Goal: Use online tool/utility: Utilize a website feature to perform a specific function

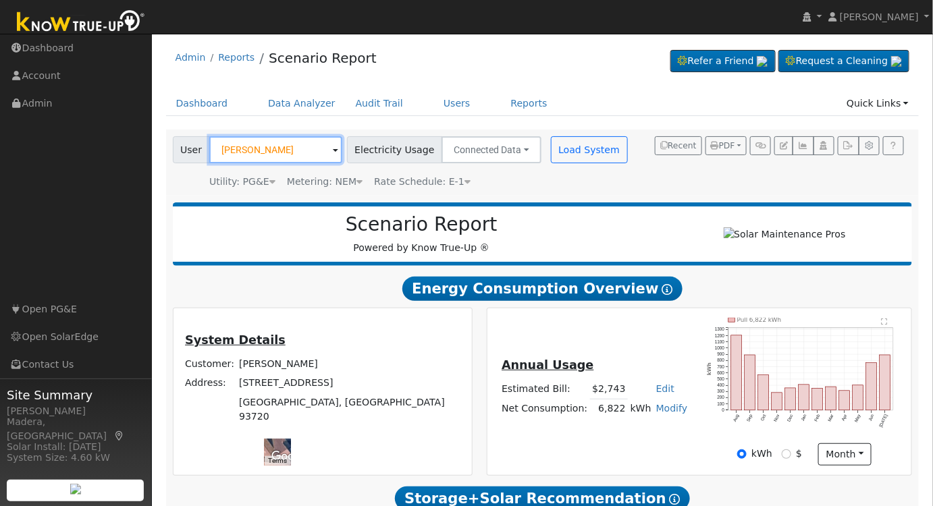
click at [290, 146] on input "[PERSON_NAME]" at bounding box center [275, 149] width 133 height 27
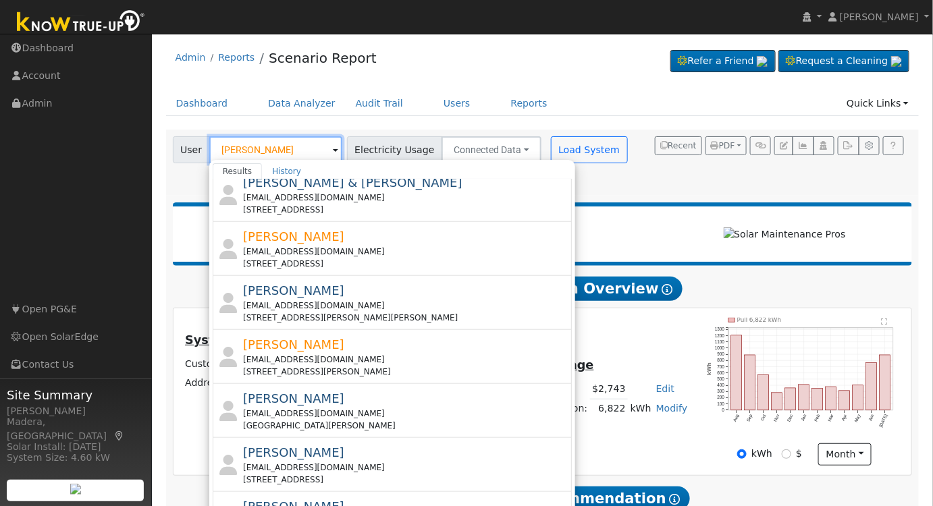
scroll to position [307, 0]
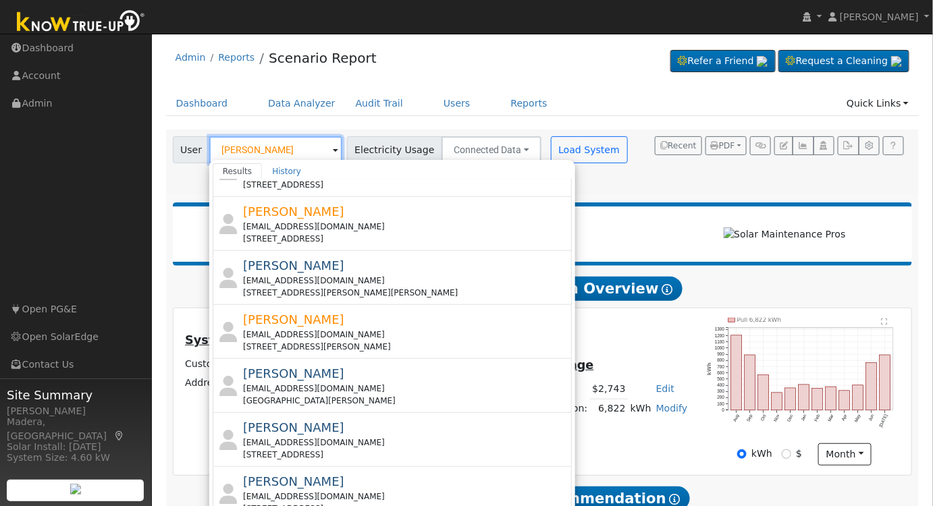
type input "[PERSON_NAME]"
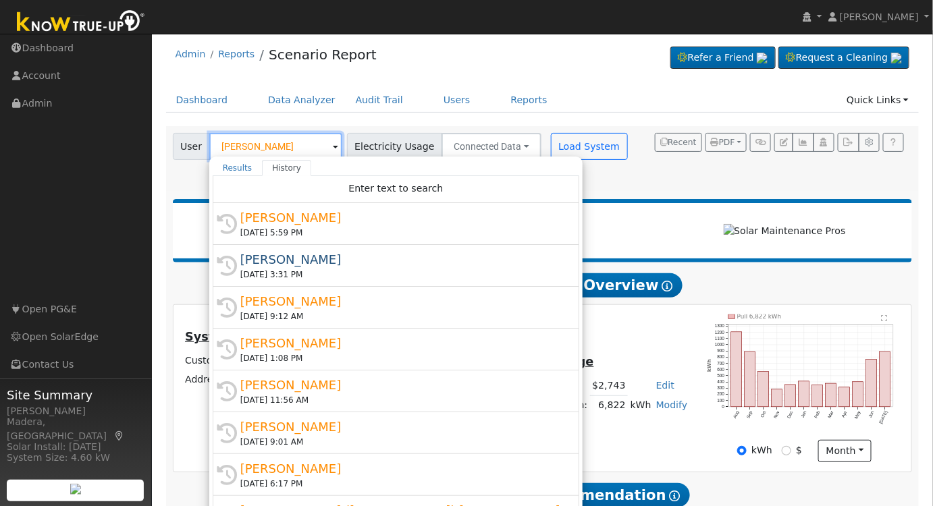
scroll to position [0, 0]
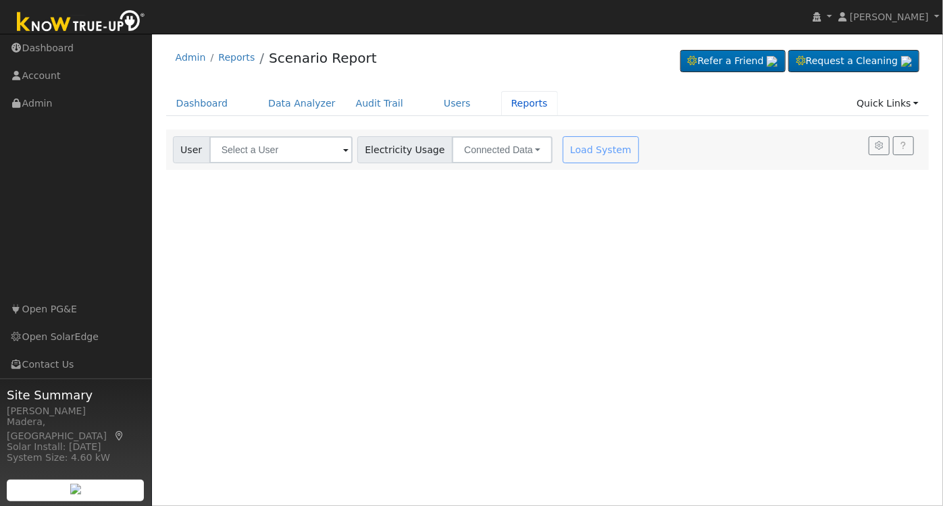
click at [504, 102] on link "Reports" at bounding box center [529, 103] width 57 height 25
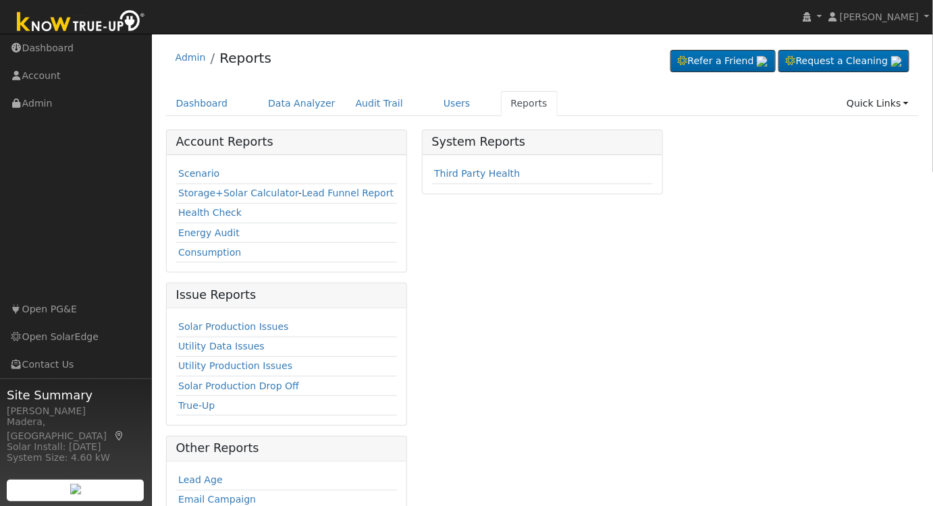
click at [192, 175] on link "Scenario" at bounding box center [198, 173] width 41 height 11
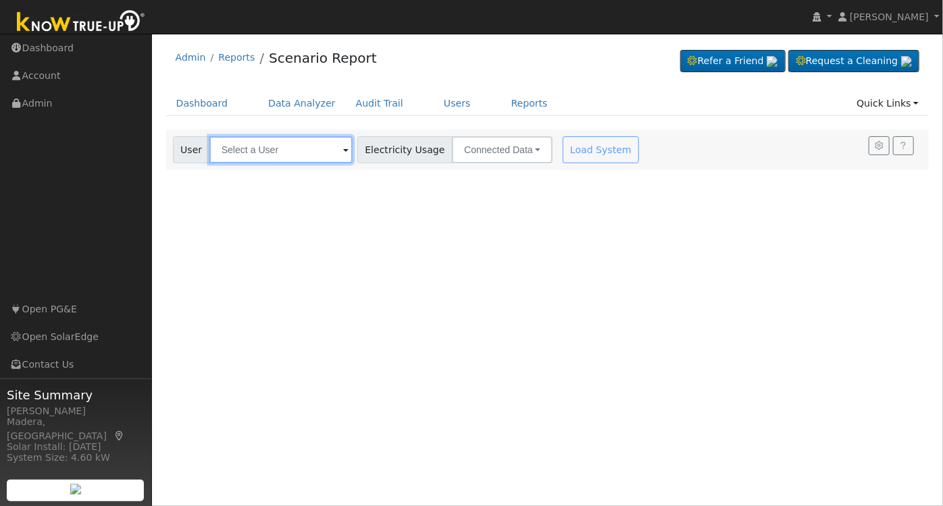
click at [246, 142] on input "text" at bounding box center [280, 149] width 143 height 27
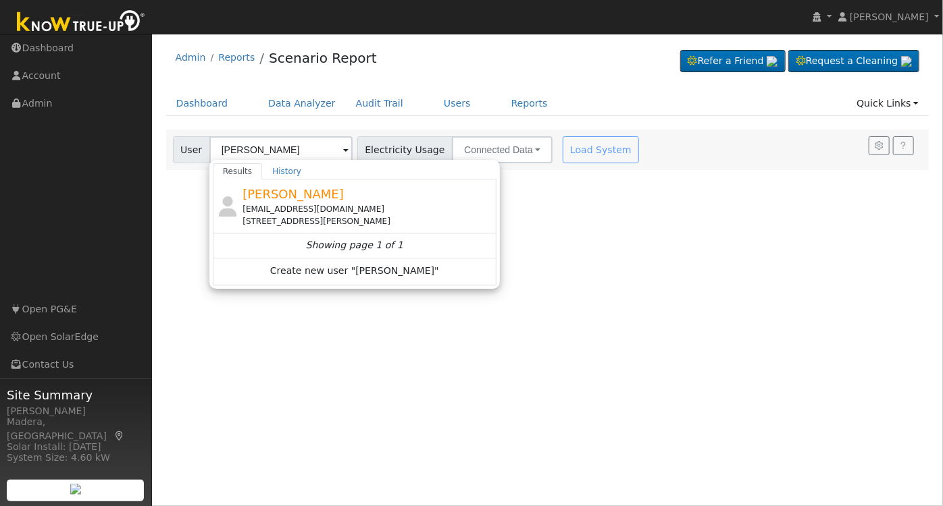
click at [378, 197] on div "Ryan Craigo rjcraigo363@gmail.com 2227 Tammy Lane, Selma, CA 93662" at bounding box center [367, 206] width 251 height 43
type input "Ryan Craigo"
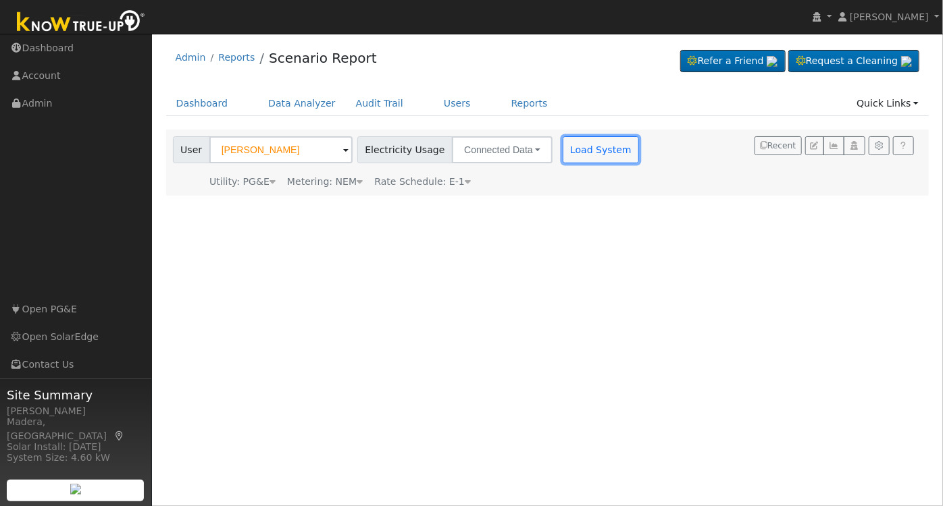
click at [590, 146] on button "Load System" at bounding box center [601, 149] width 77 height 27
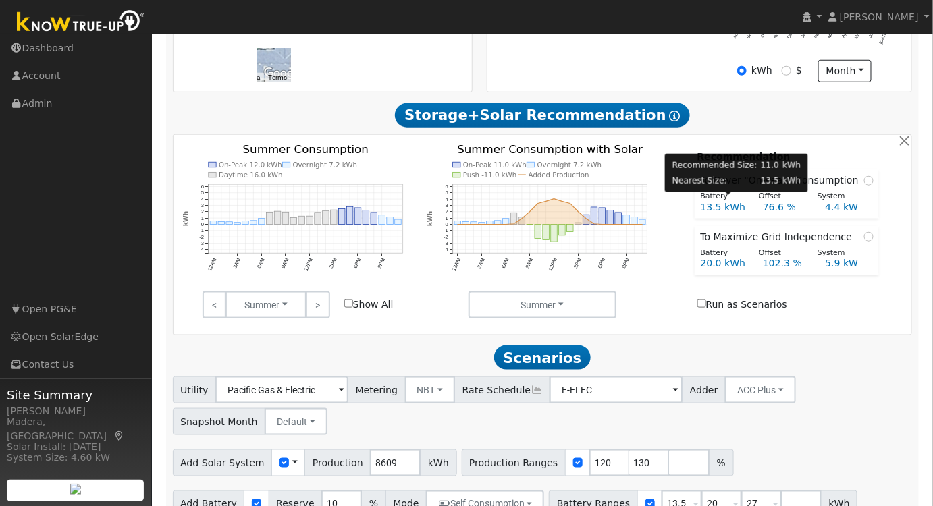
scroll to position [414, 0]
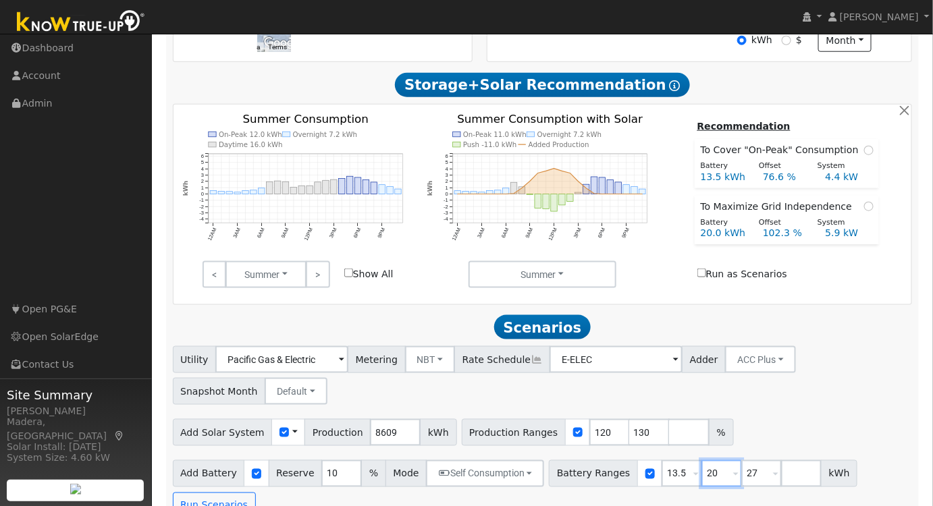
drag, startPoint x: 700, startPoint y: 479, endPoint x: 644, endPoint y: 488, distance: 56.8
click at [645, 488] on div "Battery Ranges 13.5 Overrides Reserve % Mode None None Self Consumption Peak Sa…" at bounding box center [703, 474] width 309 height 27
type input "15"
drag, startPoint x: 743, startPoint y: 475, endPoint x: 598, endPoint y: 492, distance: 145.5
click at [600, 488] on div "Battery Ranges 13.5 Overrides Reserve % Mode None None Self Consumption Peak Sa…" at bounding box center [703, 474] width 309 height 27
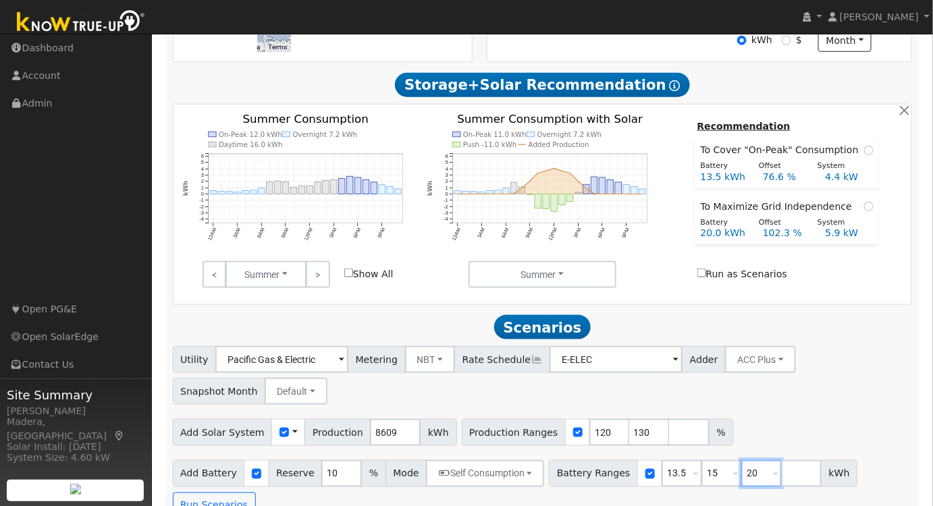
type input "20"
click at [832, 386] on div "Utility Pacific Gas & Electric Metering NBT NEM NBT Rate Schedule E-ELEC Adder …" at bounding box center [542, 373] width 745 height 63
click at [256, 493] on button "Run Scenarios" at bounding box center [214, 506] width 83 height 27
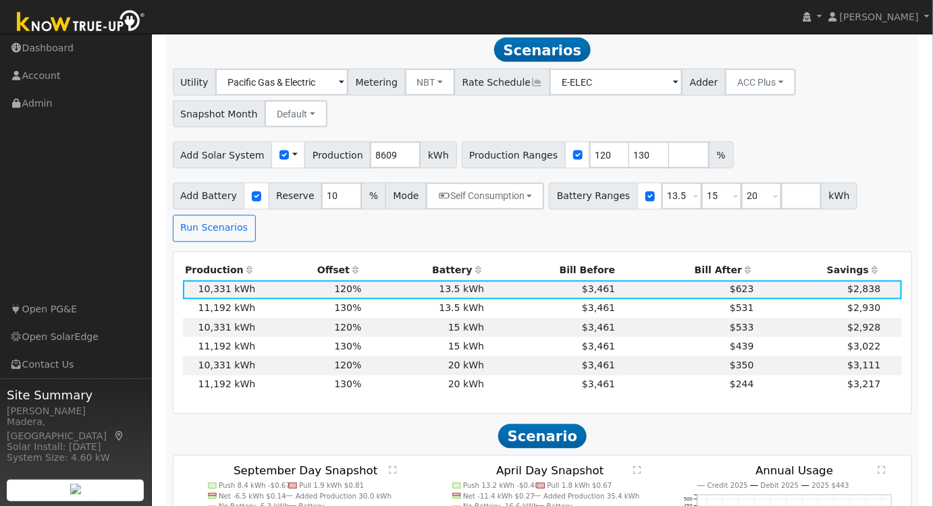
scroll to position [693, 0]
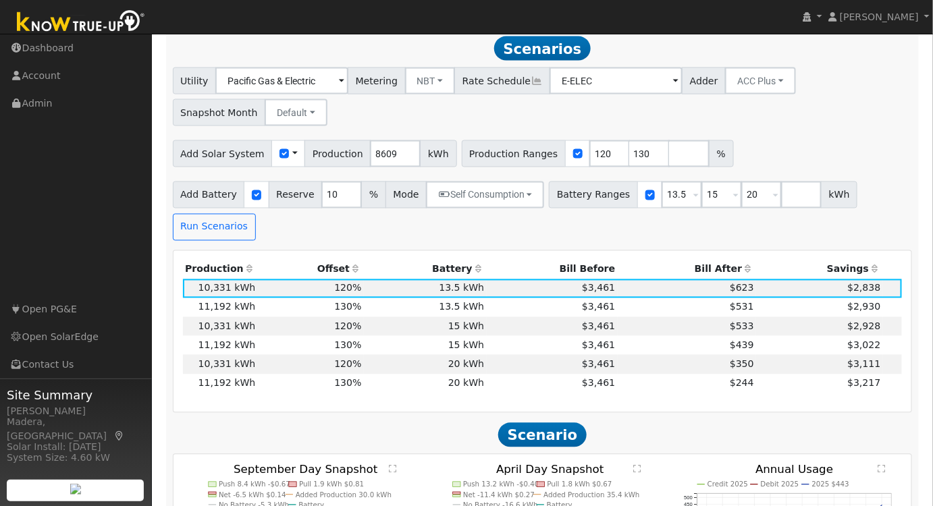
click at [720, 261] on th "Bill After" at bounding box center [687, 270] width 139 height 19
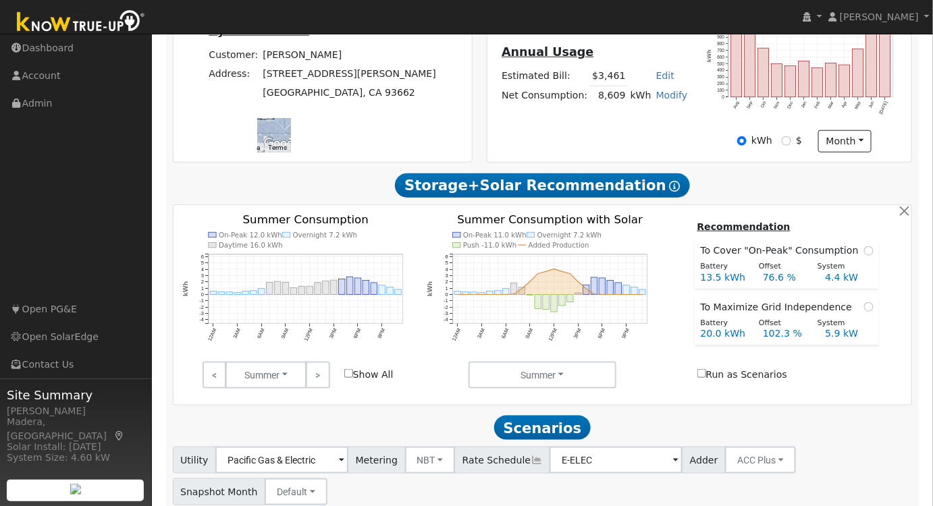
scroll to position [447, 0]
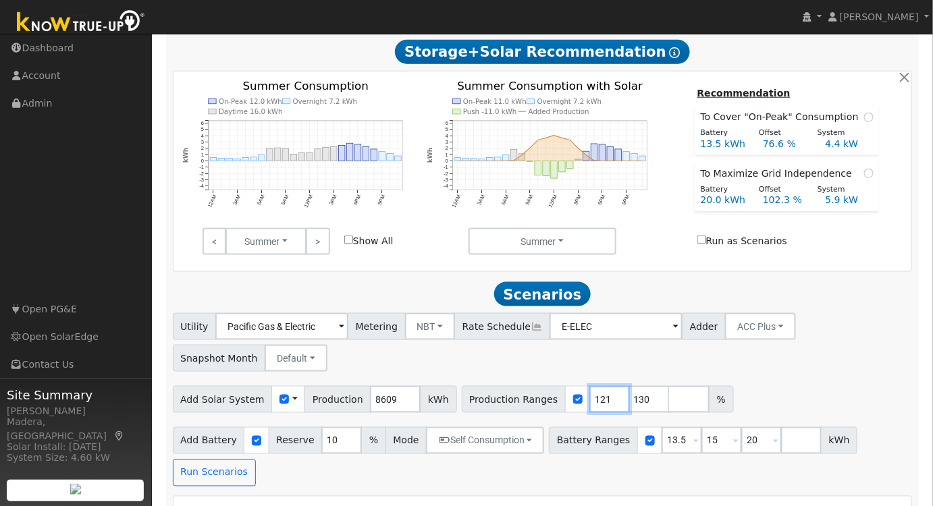
click at [590, 402] on input "121" at bounding box center [610, 399] width 41 height 27
drag, startPoint x: 584, startPoint y: 403, endPoint x: 533, endPoint y: 401, distance: 50.7
click at [533, 401] on div "Production Ranges 121 130 %" at bounding box center [598, 399] width 272 height 27
type input "130"
type input "140"
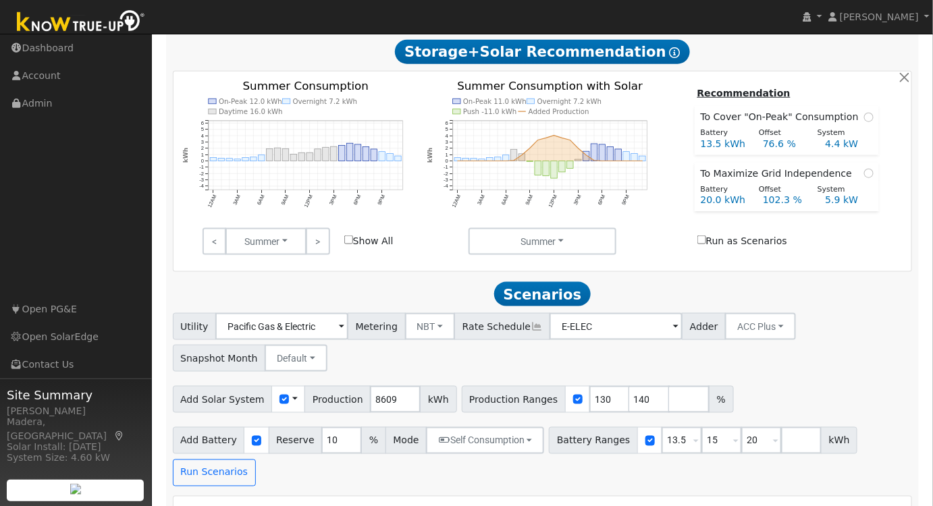
click at [735, 372] on div "Utility Pacific Gas & Electric Metering NBT NEM NBT Rate Schedule E-ELEC Adder …" at bounding box center [542, 340] width 745 height 63
click at [256, 460] on button "Run Scenarios" at bounding box center [214, 473] width 83 height 27
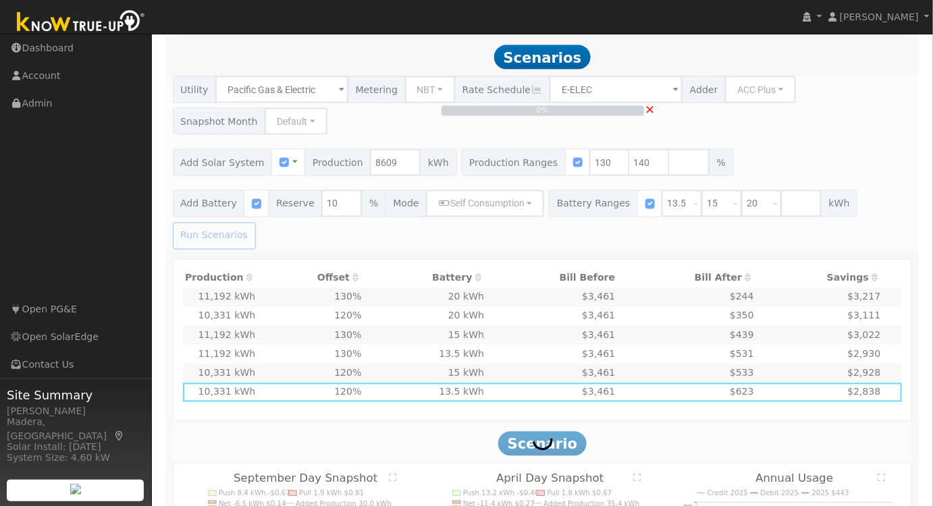
scroll to position [693, 0]
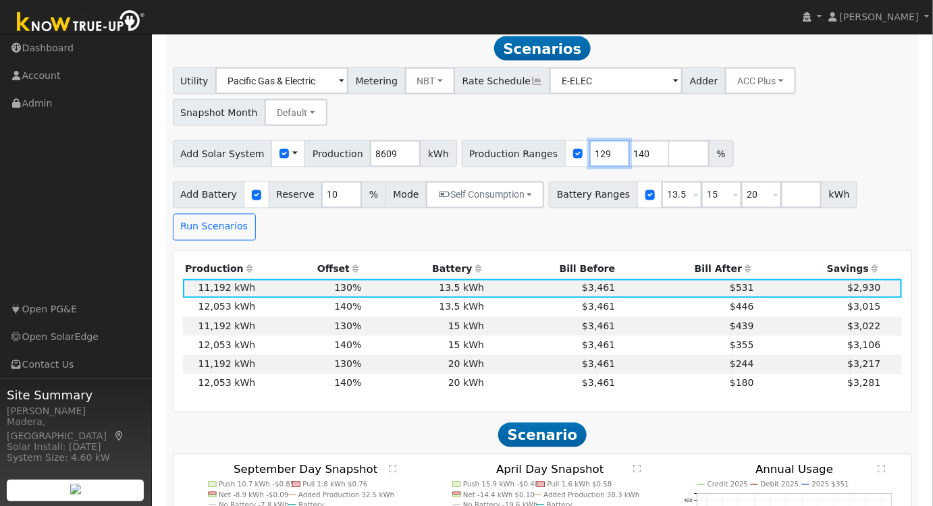
click at [590, 163] on input "129" at bounding box center [610, 153] width 41 height 27
type input "128"
click at [590, 163] on input "128" at bounding box center [610, 153] width 41 height 27
click at [629, 161] on input "140" at bounding box center [649, 153] width 41 height 27
drag, startPoint x: 738, startPoint y: 199, endPoint x: 657, endPoint y: 199, distance: 81.0
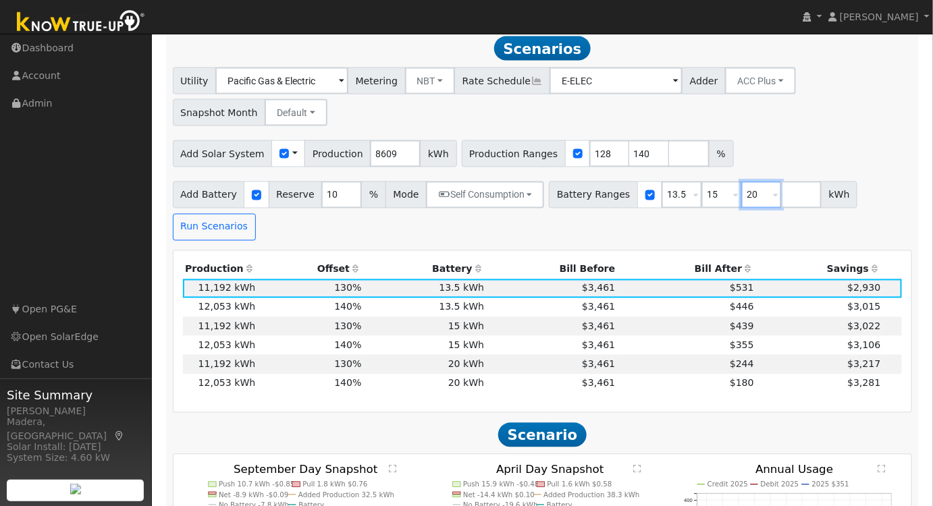
click at [657, 199] on div "Battery Ranges 13.5 Overrides Reserve % Mode None None Self Consumption Peak Sa…" at bounding box center [703, 195] width 309 height 27
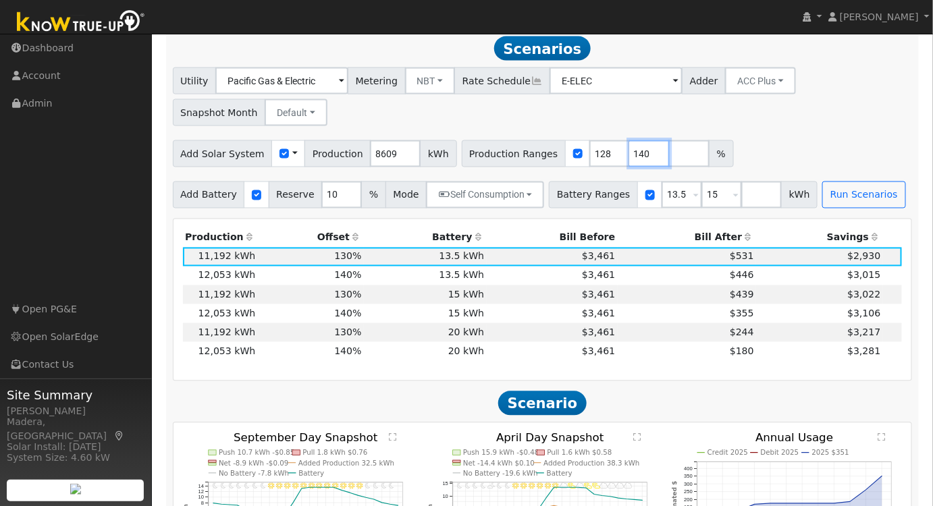
drag, startPoint x: 621, startPoint y: 159, endPoint x: 592, endPoint y: 163, distance: 29.4
click at [593, 163] on div "Production Ranges 128 140 %" at bounding box center [598, 153] width 272 height 27
click at [827, 191] on button "Run Scenarios" at bounding box center [864, 195] width 83 height 27
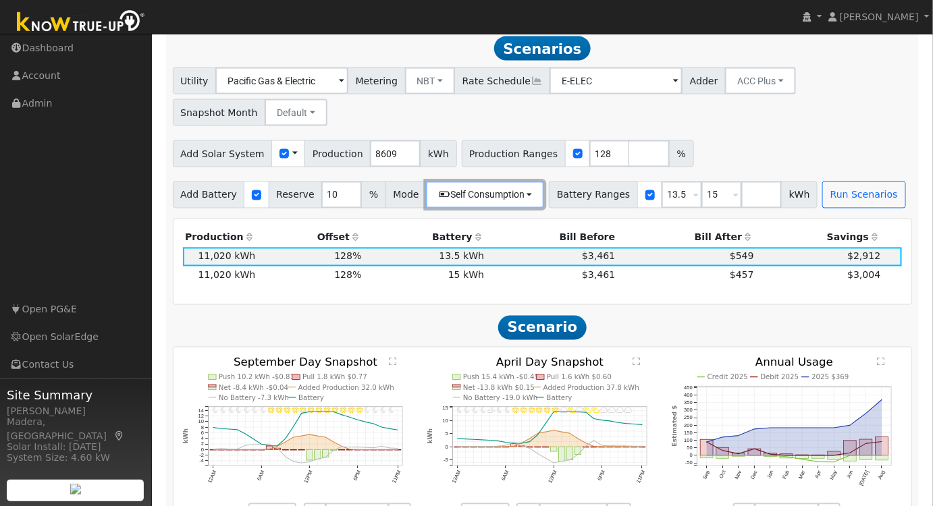
click at [500, 204] on button "Self Consumption" at bounding box center [485, 195] width 118 height 27
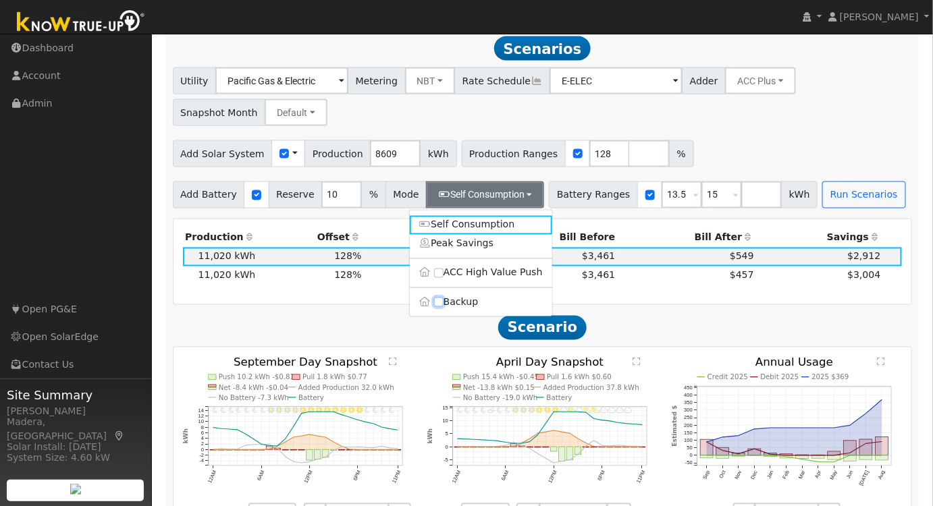
click at [442, 306] on input "Backup" at bounding box center [438, 302] width 9 height 9
checkbox input "true"
type input "20"
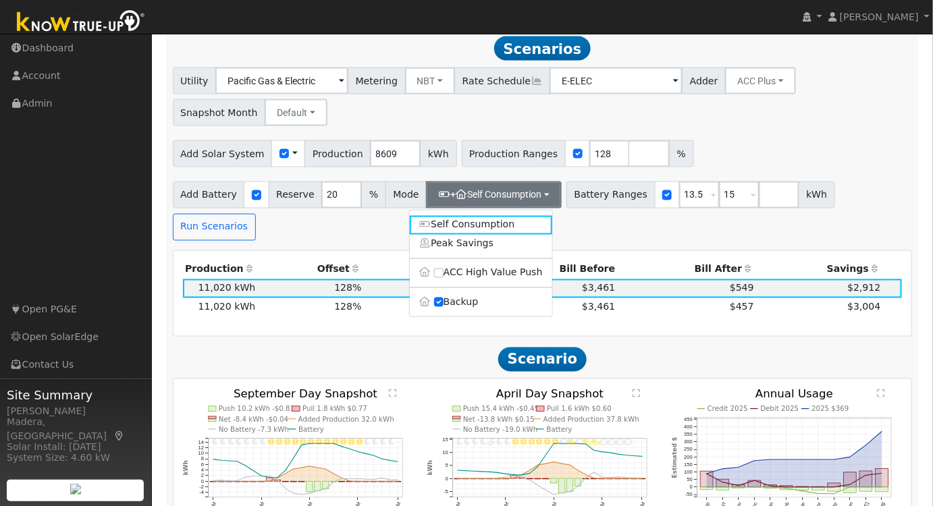
click at [837, 126] on div "Utility Pacific Gas & Electric Metering NBT NEM NBT Rate Schedule E-ELEC Adder …" at bounding box center [542, 94] width 745 height 63
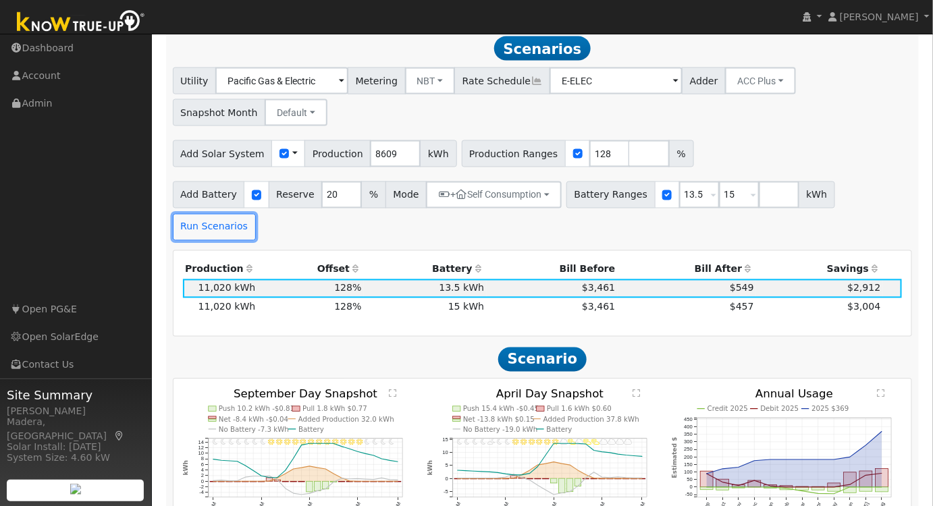
click at [256, 214] on button "Run Scenarios" at bounding box center [214, 227] width 83 height 27
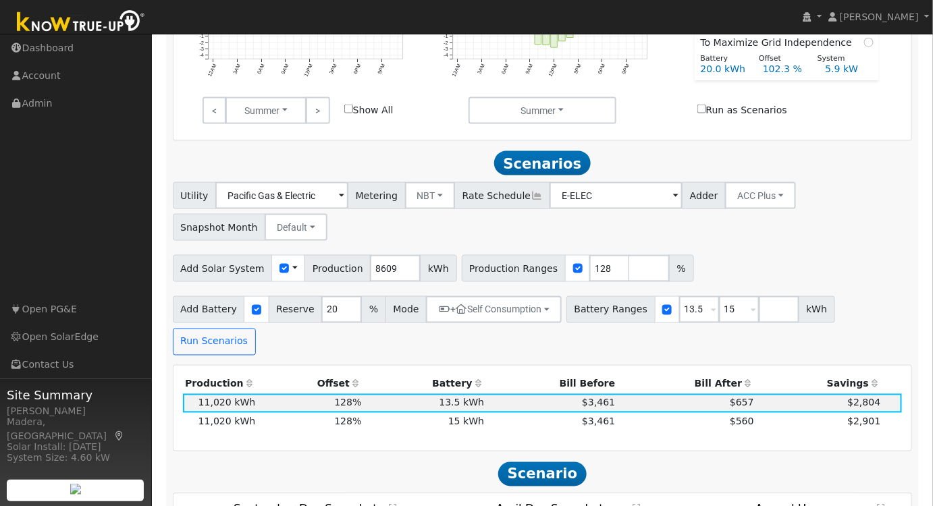
scroll to position [201, 0]
